Goal: Transaction & Acquisition: Purchase product/service

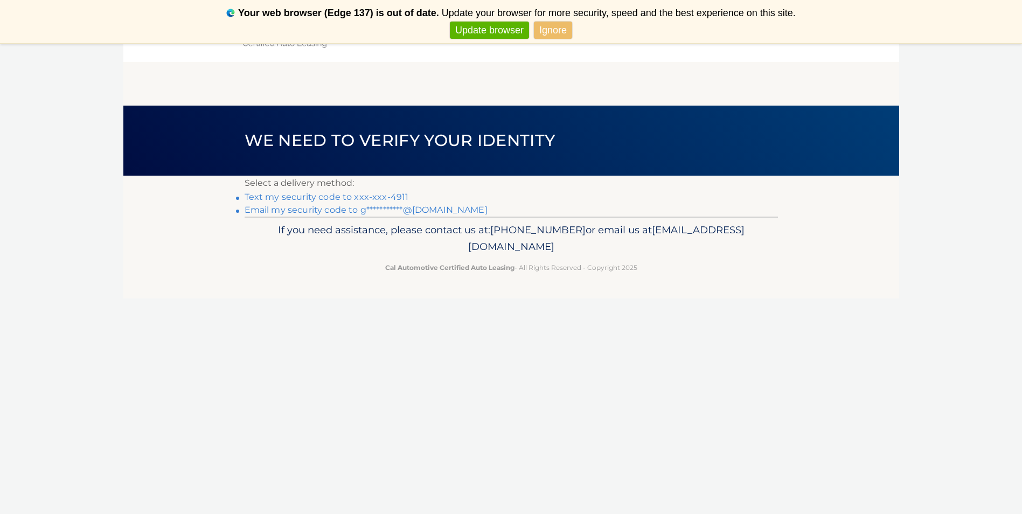
click at [397, 192] on link "Text my security code to xxx-xxx-4911" at bounding box center [327, 197] width 164 height 10
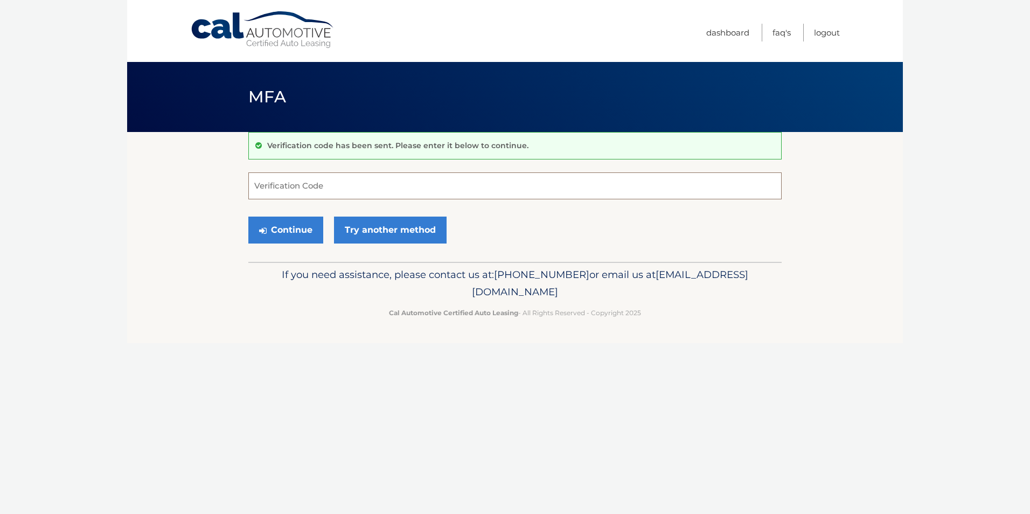
click at [397, 192] on input "Verification Code" at bounding box center [514, 185] width 533 height 27
type input "898283"
click at [248, 217] on button "Continue" at bounding box center [285, 230] width 75 height 27
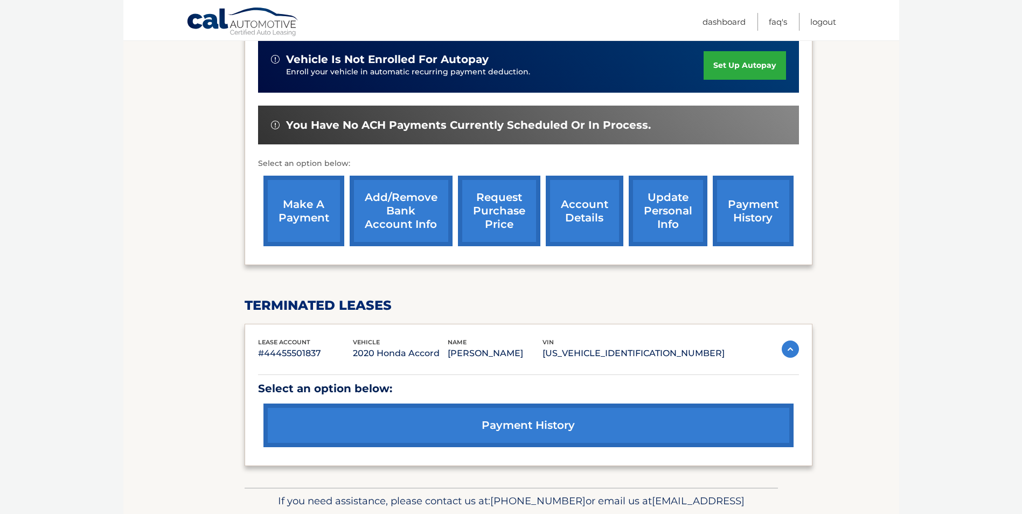
scroll to position [323, 0]
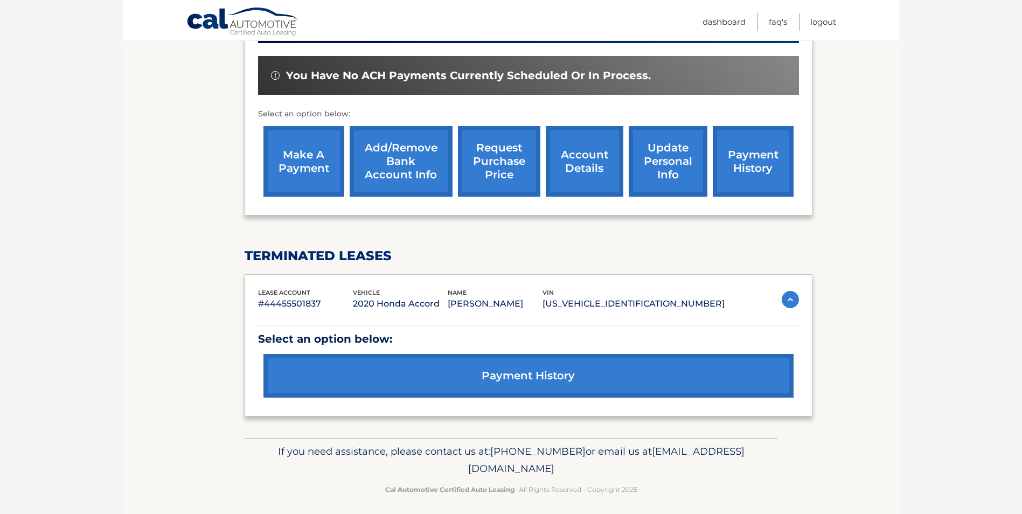
click at [315, 179] on link "make a payment" at bounding box center [303, 161] width 81 height 71
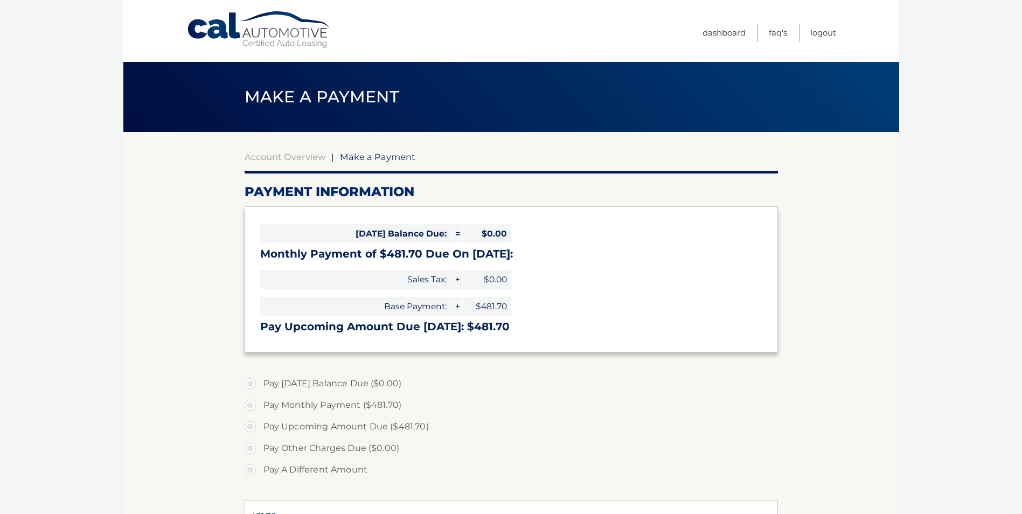
select select "YmMxMTI4YjAtMTNjMy00ZDAzLTk1NTItN2U5YzljOTRiZGVm"
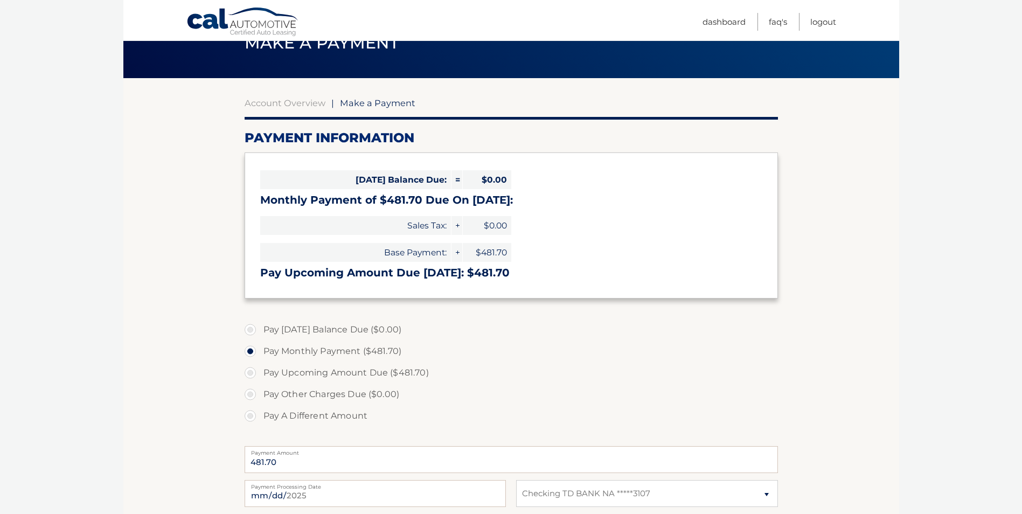
scroll to position [108, 0]
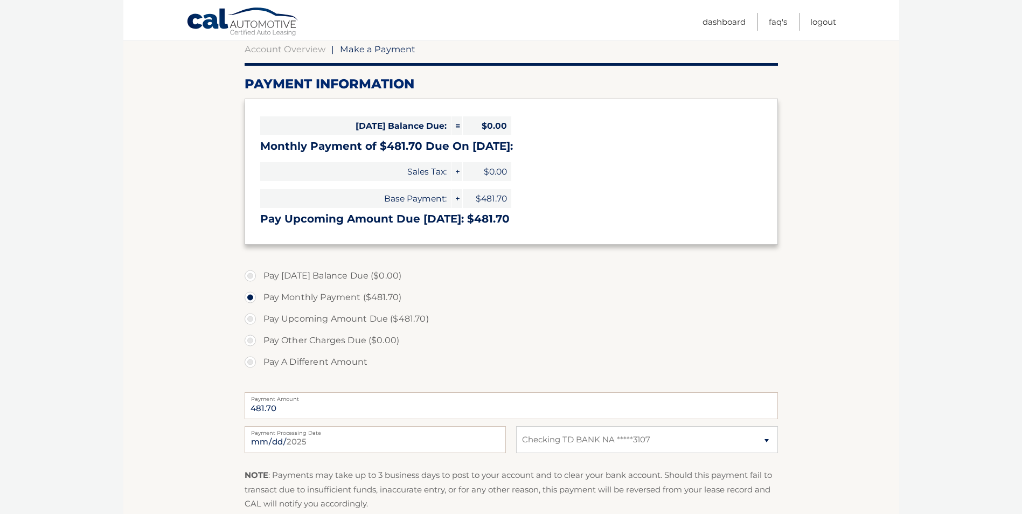
click at [252, 340] on label "Pay Other Charges Due ($0.00)" at bounding box center [511, 341] width 533 height 22
click at [255, 360] on label "Pay A Different Amount" at bounding box center [511, 362] width 533 height 22
click at [255, 360] on input "Pay A Different Amount" at bounding box center [254, 359] width 11 height 17
radio input "true"
click at [335, 420] on div "Payment Amount Payment Amount entry cannot exceed amount of 2 monthly payments." at bounding box center [511, 405] width 533 height 34
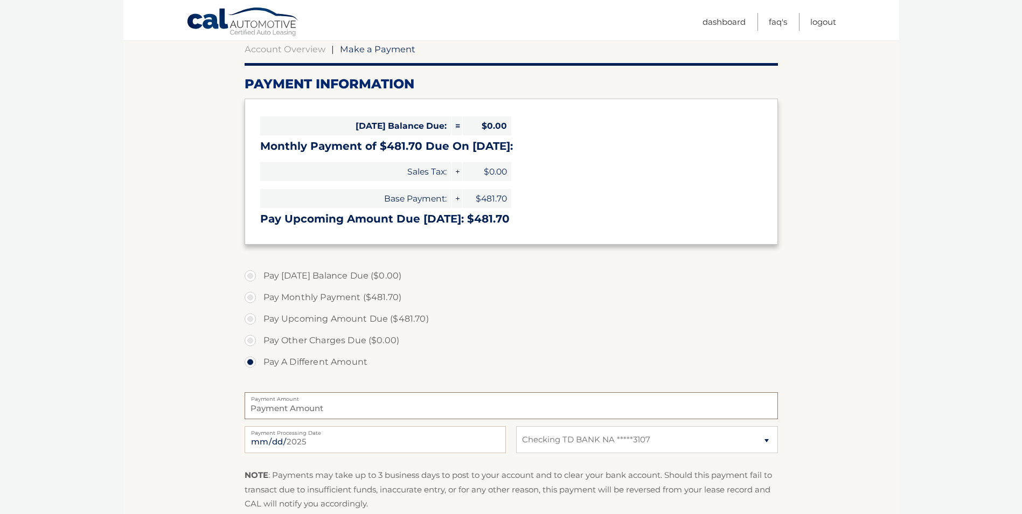
click at [339, 410] on input "Payment Amount" at bounding box center [511, 405] width 533 height 27
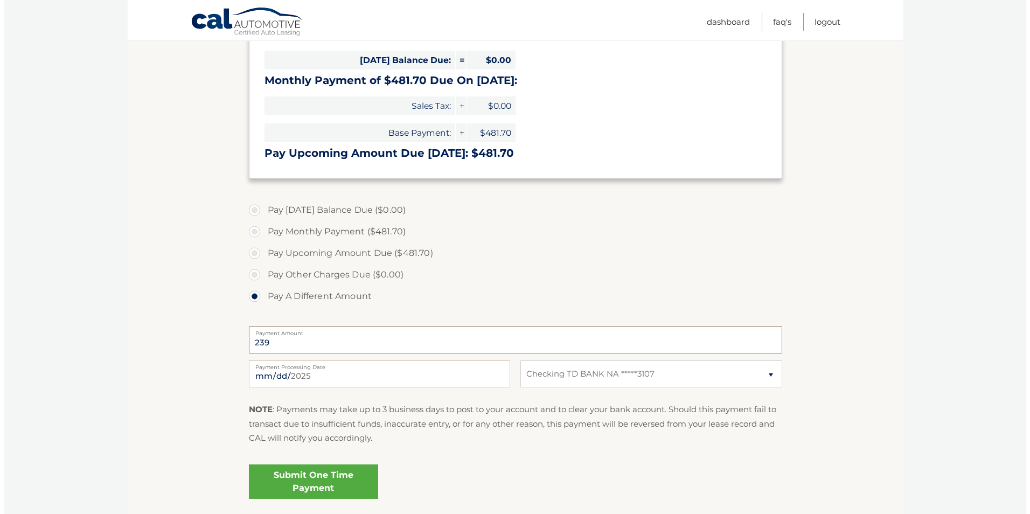
scroll to position [256, 0]
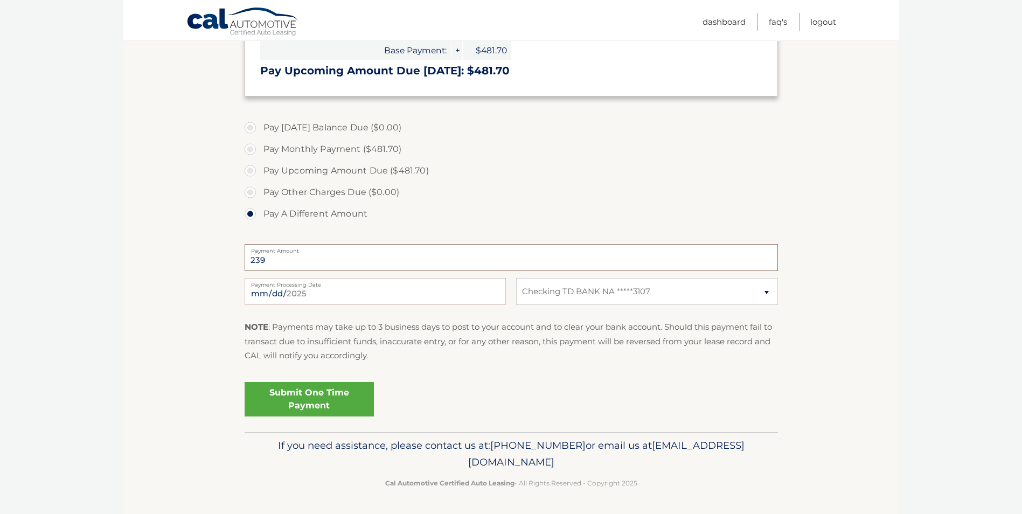
drag, startPoint x: 234, startPoint y: 268, endPoint x: 226, endPoint y: 269, distance: 7.6
click at [226, 269] on section "Account Overview | Make a Payment Payment Information Today's Balance Due: = $0…" at bounding box center [511, 154] width 776 height 556
type input "240.00"
click at [291, 381] on div "Submit One Time Payment" at bounding box center [511, 397] width 533 height 39
click at [291, 397] on link "Submit One Time Payment" at bounding box center [309, 399] width 129 height 34
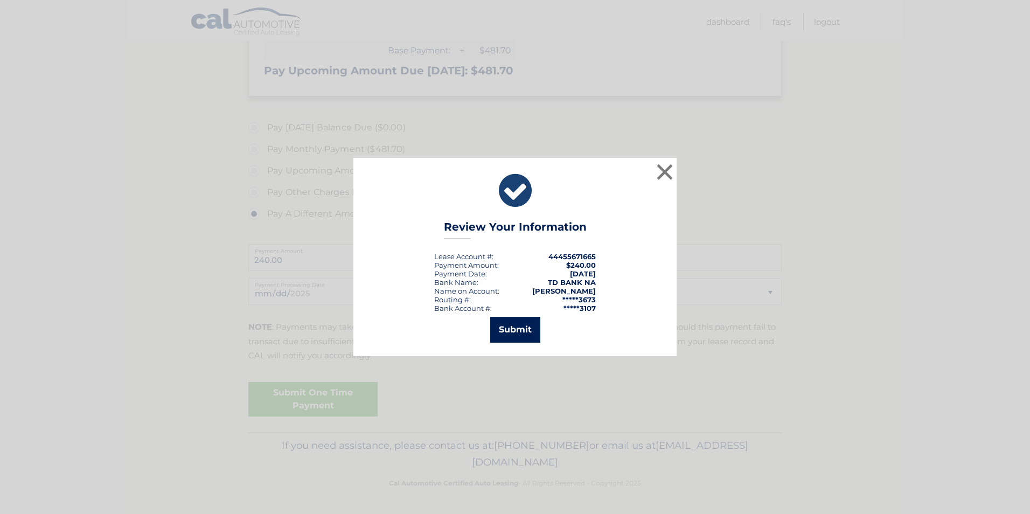
click at [530, 325] on button "Submit" at bounding box center [515, 330] width 50 height 26
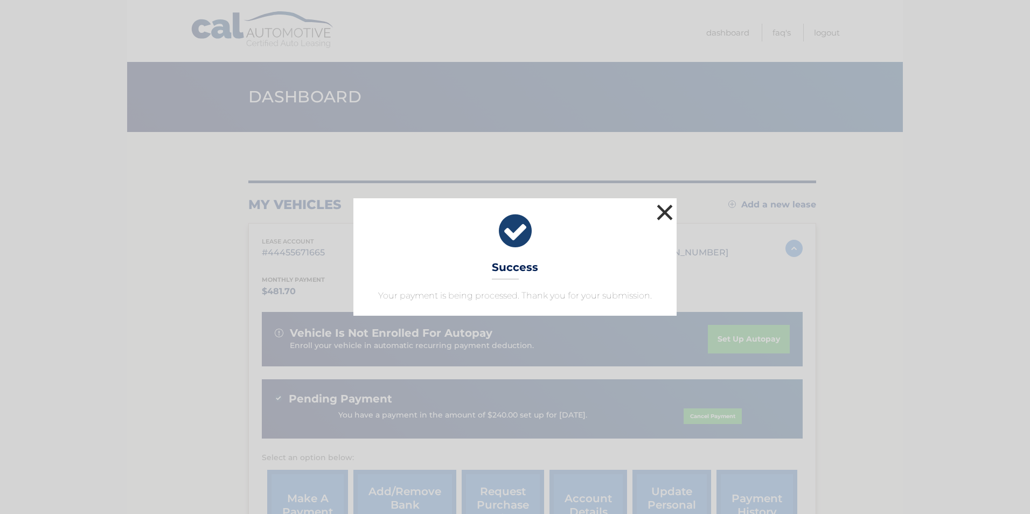
click at [662, 216] on button "×" at bounding box center [665, 212] width 22 height 22
